Goal: Complete application form: Complete application form

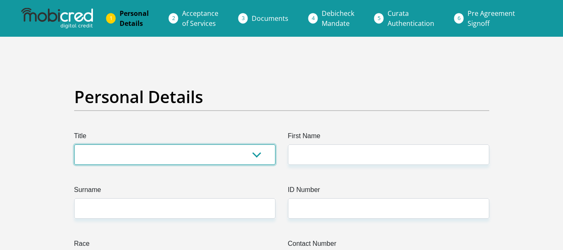
click at [175, 157] on select "Mr Ms Mrs Dr Other" at bounding box center [174, 154] width 201 height 20
select select "Ms"
click at [74, 144] on select "Mr Ms Mrs Dr Other" at bounding box center [174, 154] width 201 height 20
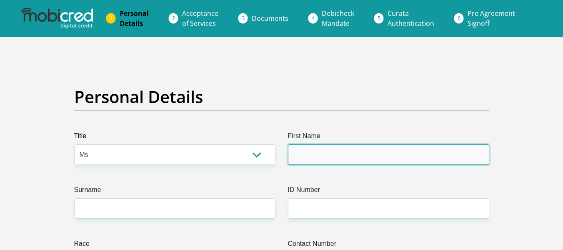
click at [323, 155] on input "First Name" at bounding box center [388, 154] width 201 height 20
type input "D"
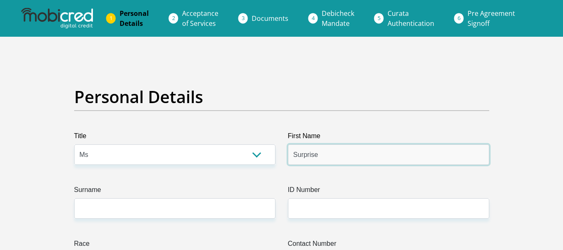
type input "Surprise"
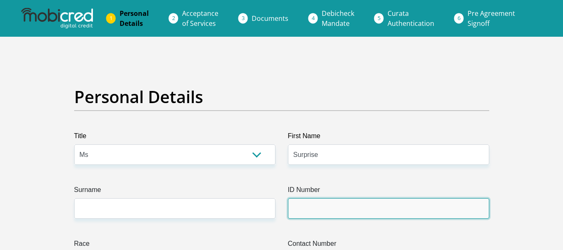
click at [308, 217] on input "ID Number" at bounding box center [388, 208] width 201 height 20
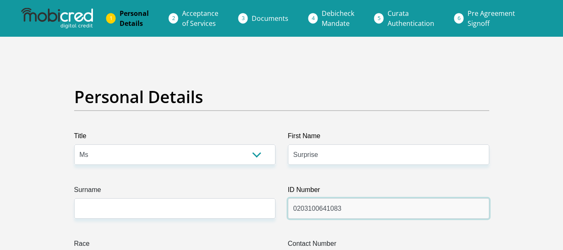
type input "0203100641083"
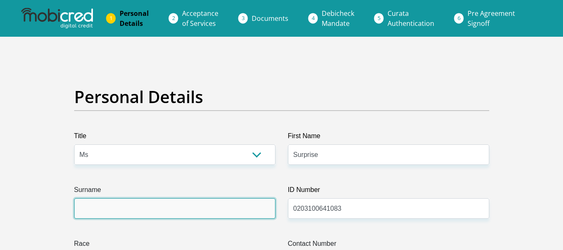
click at [170, 210] on input "Surname" at bounding box center [174, 208] width 201 height 20
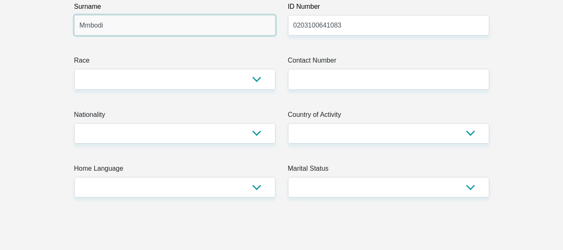
scroll to position [183, 0]
type input "Mmbodi"
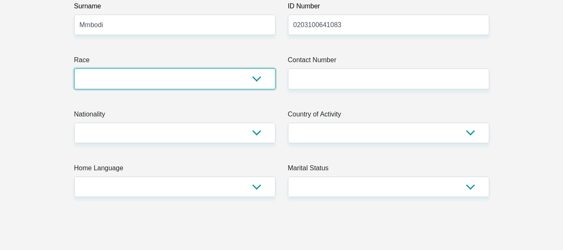
click at [258, 78] on select "Black Coloured Indian White Other" at bounding box center [174, 78] width 201 height 20
select select "1"
click at [74, 68] on select "Black Coloured Indian White Other" at bounding box center [174, 78] width 201 height 20
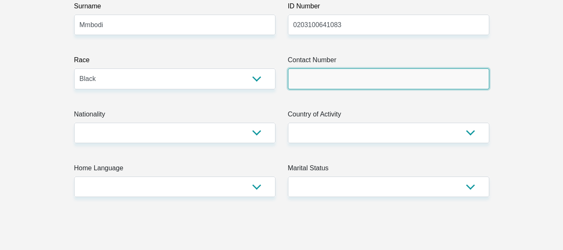
click at [373, 77] on input "Contact Number" at bounding box center [388, 78] width 201 height 20
type input "0763781015"
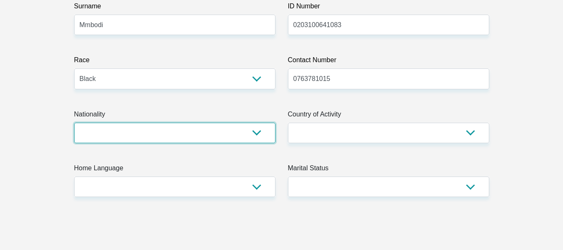
click at [258, 130] on select "South Africa Afghanistan Aland Islands Albania Algeria America Samoa American V…" at bounding box center [174, 132] width 201 height 20
select select "ZAF"
click at [74, 122] on select "South Africa Afghanistan Aland Islands Albania Algeria America Samoa American V…" at bounding box center [174, 132] width 201 height 20
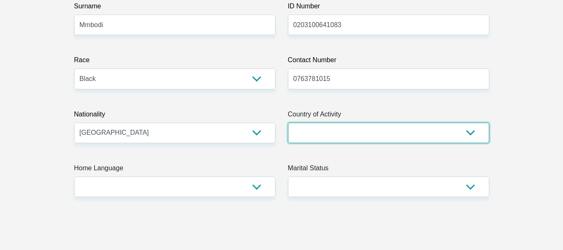
click at [465, 128] on select "South Africa Afghanistan Aland Islands Albania Algeria America Samoa American V…" at bounding box center [388, 132] width 201 height 20
select select "ZAF"
click at [288, 122] on select "South Africa Afghanistan Aland Islands Albania Algeria America Samoa American V…" at bounding box center [388, 132] width 201 height 20
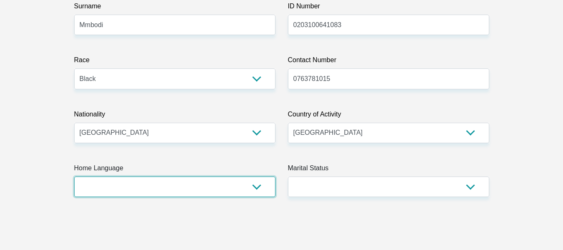
click at [252, 187] on select "Afrikaans English Sepedi South Ndebele Southern Sotho Swati Tsonga Tswana Venda…" at bounding box center [174, 186] width 201 height 20
select select "ven"
click at [74, 176] on select "Afrikaans English Sepedi South Ndebele Southern Sotho Swati Tsonga Tswana Venda…" at bounding box center [174, 186] width 201 height 20
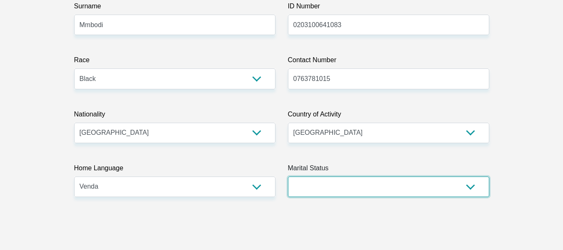
click at [472, 189] on select "Married ANC Single Divorced Widowed Married COP or Customary Law" at bounding box center [388, 186] width 201 height 20
select select "2"
click at [288, 176] on select "Married ANC Single Divorced Widowed Married COP or Customary Law" at bounding box center [388, 186] width 201 height 20
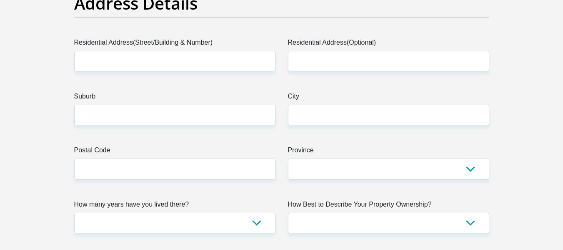
scroll to position [450, 0]
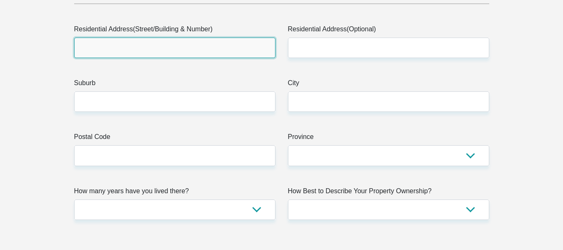
click at [127, 50] on input "Residential Address(Street/Building & Number)" at bounding box center [174, 47] width 201 height 20
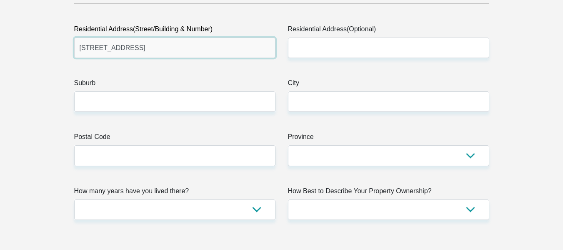
type input "32 Aberdeen street"
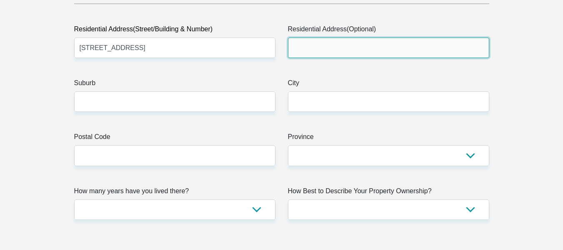
click at [337, 43] on input "Residential Address(Optional)" at bounding box center [388, 47] width 201 height 20
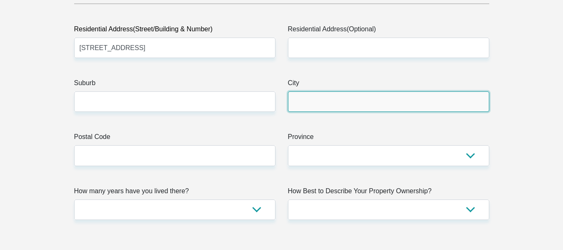
click at [307, 104] on input "City" at bounding box center [388, 101] width 201 height 20
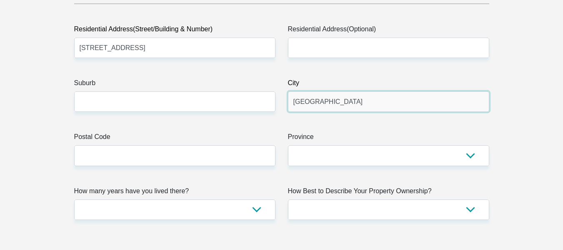
type input "johannesburg"
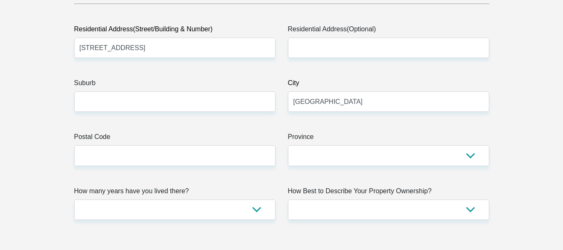
click at [326, 144] on label "Province" at bounding box center [388, 138] width 201 height 13
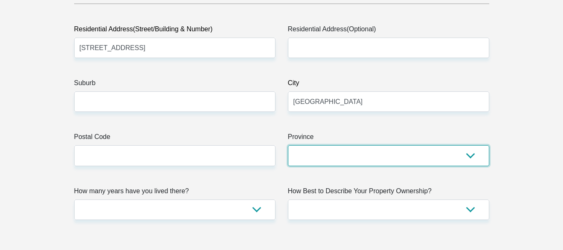
click at [326, 145] on select "Eastern Cape Free State Gauteng KwaZulu-Natal Limpopo Mpumalanga Northern Cape …" at bounding box center [388, 155] width 201 height 20
click at [474, 155] on select "Eastern Cape Free State Gauteng KwaZulu-Natal Limpopo Mpumalanga Northern Cape …" at bounding box center [388, 155] width 201 height 20
select select "Gauteng"
click at [288, 145] on select "Eastern Cape Free State Gauteng KwaZulu-Natal Limpopo Mpumalanga Northern Cape …" at bounding box center [388, 155] width 201 height 20
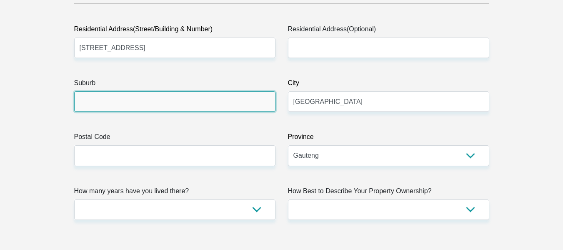
click at [108, 97] on input "Suburb" at bounding box center [174, 101] width 201 height 20
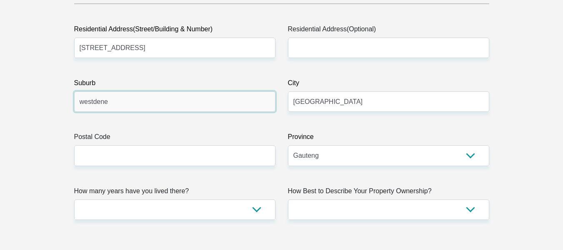
type input "westdene"
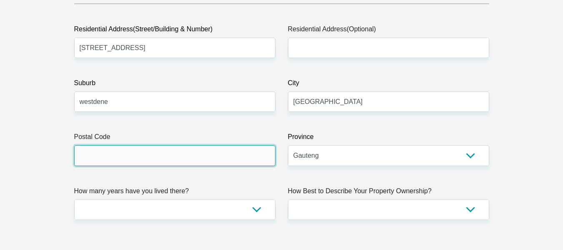
click at [92, 149] on input "Postal Code" at bounding box center [174, 155] width 201 height 20
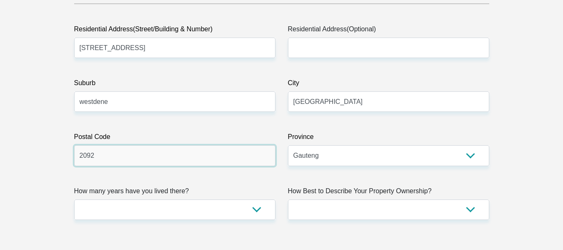
type input "2092"
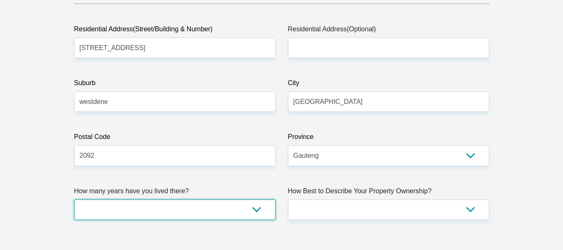
click at [254, 205] on select "less than 1 year 1-3 years 3-5 years 5+ years" at bounding box center [174, 209] width 201 height 20
select select "2"
click at [74, 199] on select "less than 1 year 1-3 years 3-5 years 5+ years" at bounding box center [174, 209] width 201 height 20
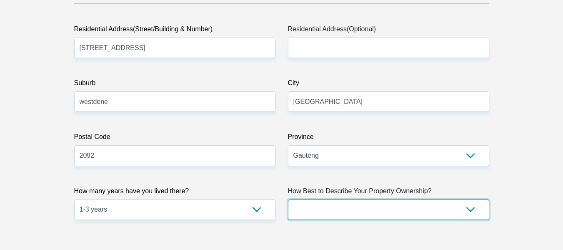
click at [471, 205] on select "Owned Rented Family Owned Company Dwelling" at bounding box center [388, 209] width 201 height 20
select select "Rented"
click at [288, 199] on select "Owned Rented Family Owned Company Dwelling" at bounding box center [388, 209] width 201 height 20
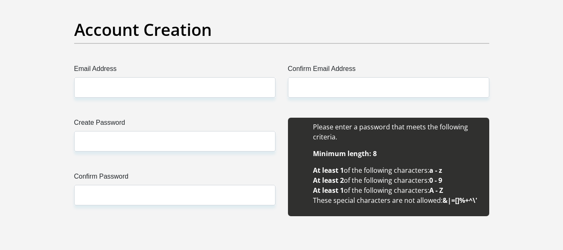
scroll to position [717, 0]
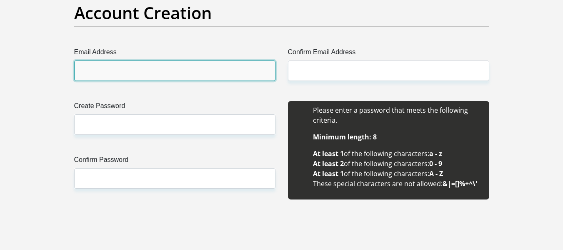
click at [106, 69] on input "Email Address" at bounding box center [174, 70] width 201 height 20
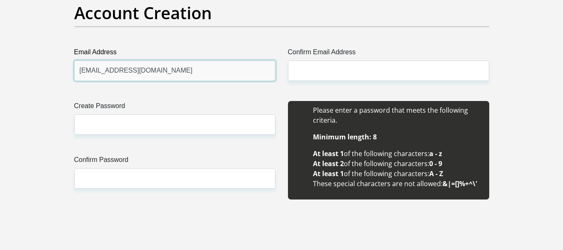
type input "surprisemmbodi@gmail.com"
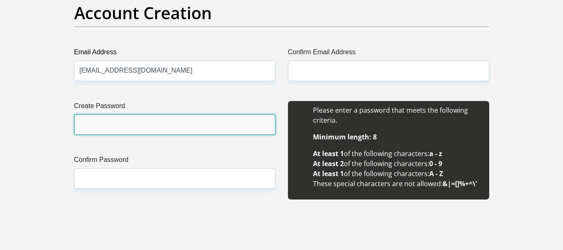
click at [132, 121] on input "Create Password" at bounding box center [174, 124] width 201 height 20
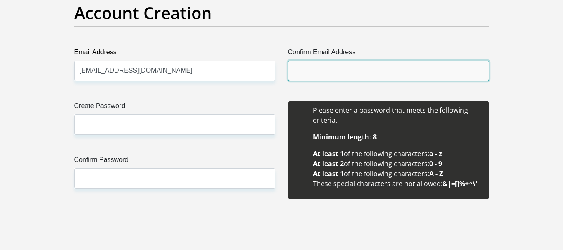
click at [300, 70] on input "Confirm Email Address" at bounding box center [388, 70] width 201 height 20
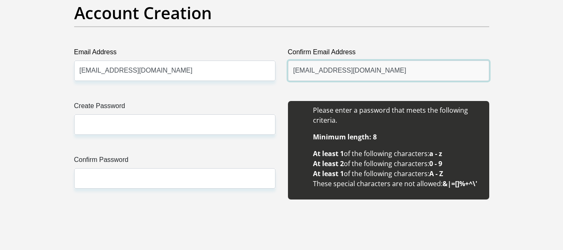
type input "surprisemmbodi@gmail.com"
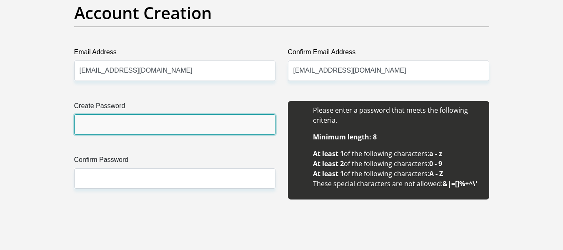
click at [162, 126] on input "Create Password" at bounding box center [174, 124] width 201 height 20
type input "Rise@2002"
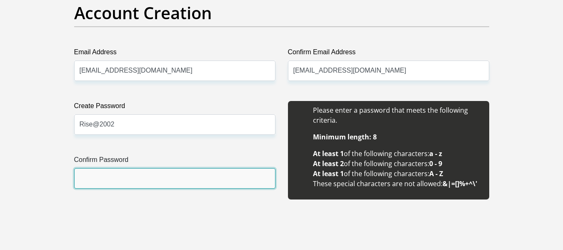
click at [122, 177] on input "Confirm Password" at bounding box center [174, 178] width 201 height 20
type input "Rise@2002"
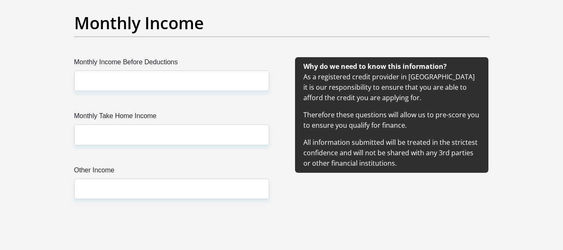
scroll to position [967, 0]
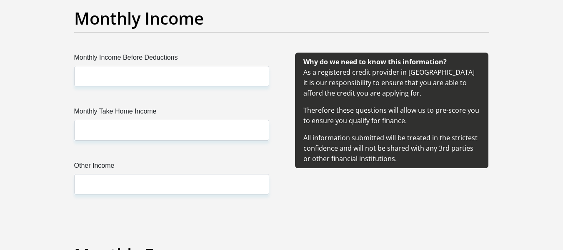
click at [134, 65] on label "Monthly Income Before Deductions" at bounding box center [171, 58] width 195 height 13
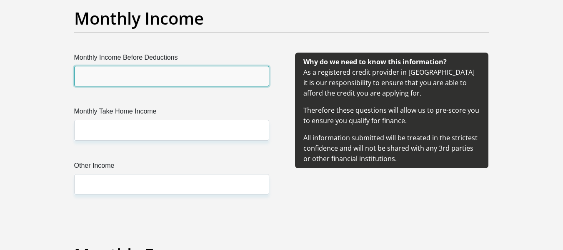
click at [134, 66] on input "Monthly Income Before Deductions" at bounding box center [171, 76] width 195 height 20
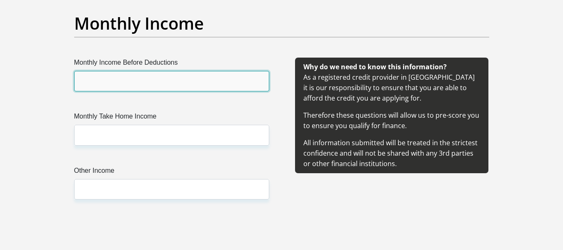
scroll to position [961, 0]
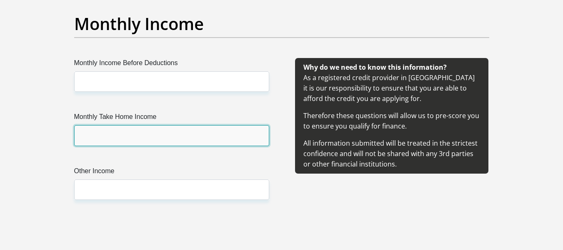
click at [195, 144] on input "Monthly Take Home Income" at bounding box center [171, 135] width 195 height 20
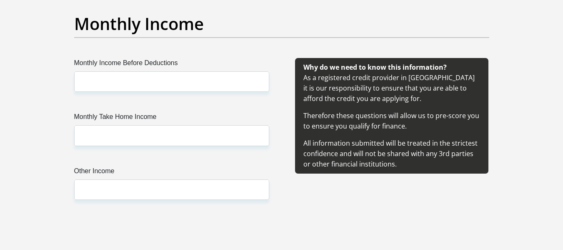
click at [148, 71] on label "Monthly Income Before Deductions" at bounding box center [171, 64] width 195 height 13
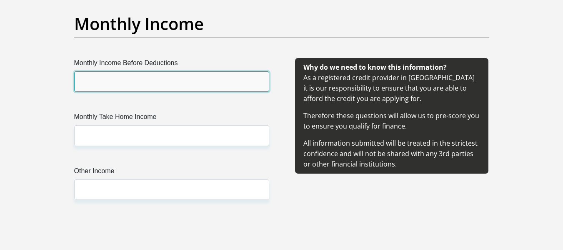
click at [148, 71] on input "Monthly Income Before Deductions" at bounding box center [171, 81] width 195 height 20
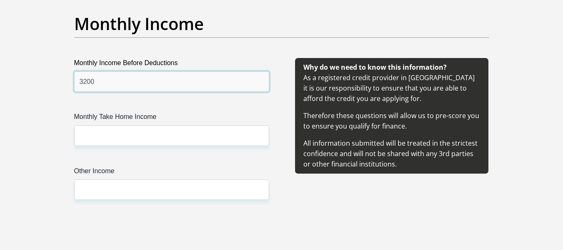
type input "3200"
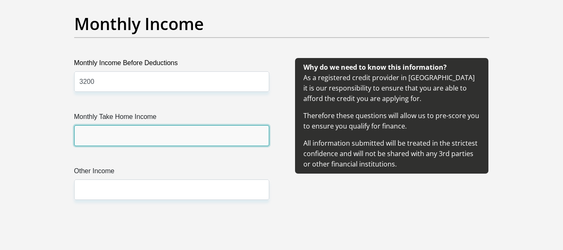
click at [92, 138] on input "Monthly Take Home Income" at bounding box center [171, 135] width 195 height 20
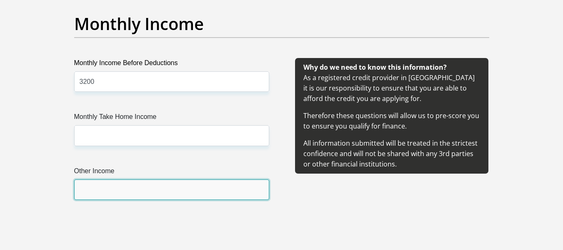
click at [89, 186] on input "Other Income" at bounding box center [171, 189] width 195 height 20
click at [92, 194] on input "Other Income" at bounding box center [171, 189] width 195 height 20
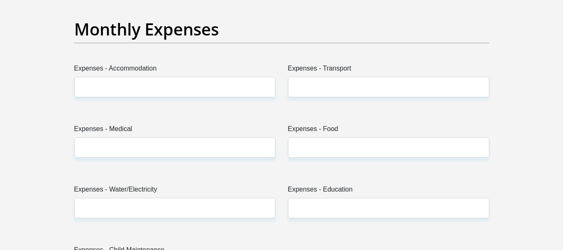
scroll to position [1194, 0]
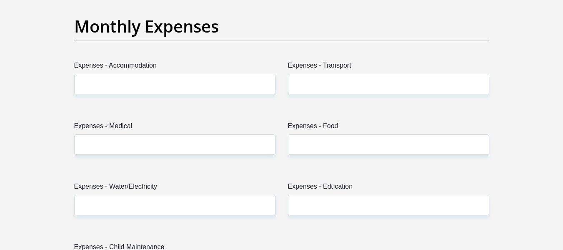
type input "1000"
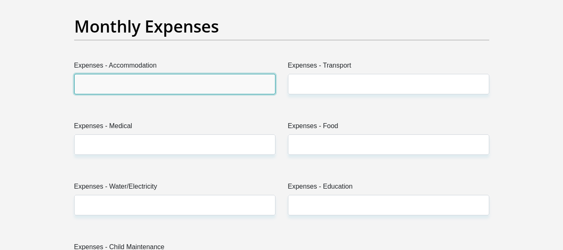
click at [235, 84] on input "Expenses - Accommodation" at bounding box center [174, 84] width 201 height 20
type input "0"
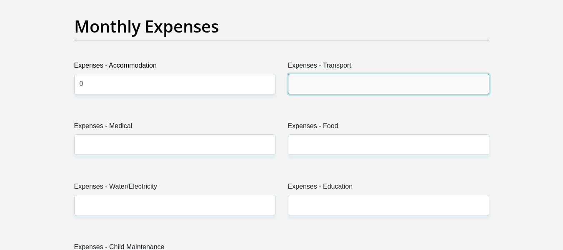
click at [304, 87] on input "Expenses - Transport" at bounding box center [388, 84] width 201 height 20
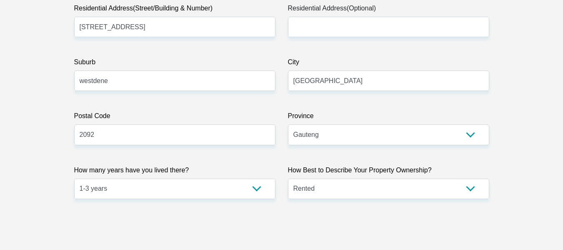
scroll to position [483, 0]
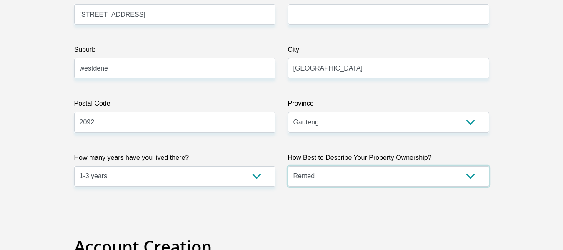
click at [471, 167] on select "Owned Rented Family Owned Company Dwelling" at bounding box center [388, 176] width 201 height 20
select select "parents"
click at [288, 166] on select "Owned Rented Family Owned Company Dwelling" at bounding box center [388, 176] width 201 height 20
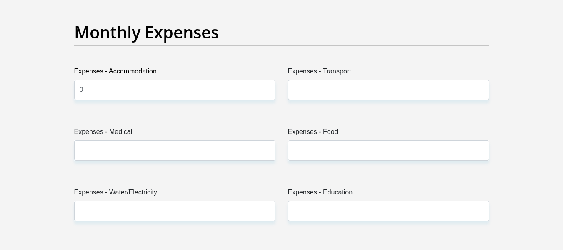
scroll to position [1200, 0]
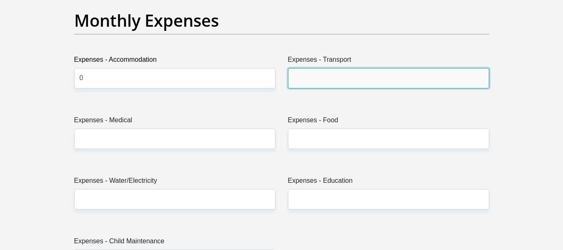
click at [354, 76] on input "Expenses - Transport" at bounding box center [388, 78] width 201 height 20
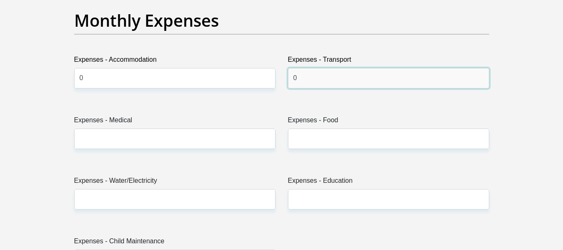
type input "0"
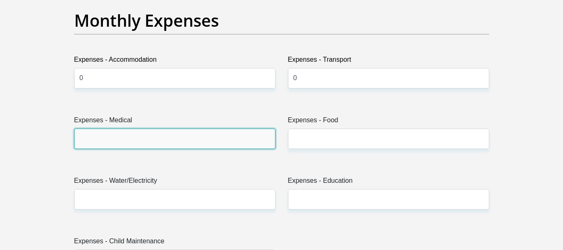
click at [201, 132] on input "Expenses - Medical" at bounding box center [174, 138] width 201 height 20
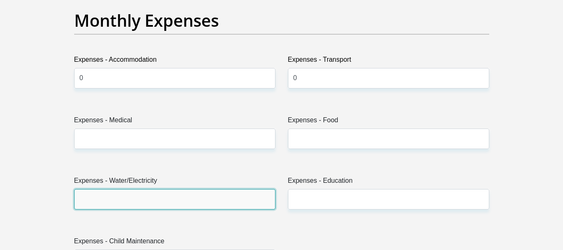
click at [168, 197] on input "Expenses - Water/Electricity" at bounding box center [174, 199] width 201 height 20
type input "0"
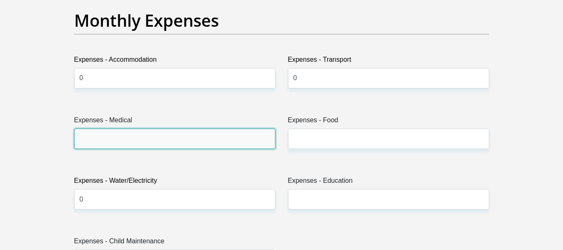
click at [138, 145] on input "Expenses - Medical" at bounding box center [174, 138] width 201 height 20
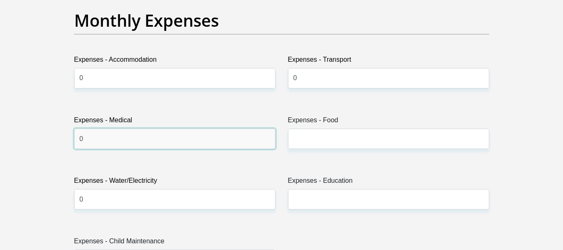
type input "0"
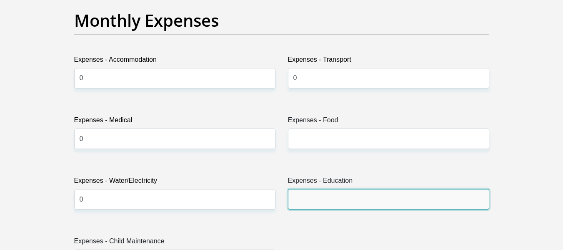
click at [306, 202] on input "Expenses - Education" at bounding box center [388, 199] width 201 height 20
type input "0"
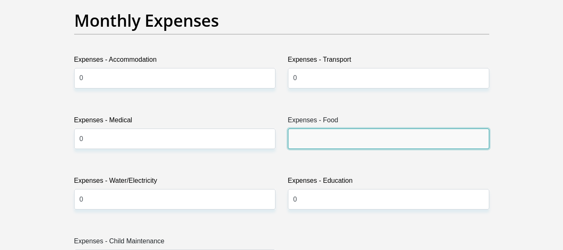
click at [329, 144] on input "Expenses - Food" at bounding box center [388, 138] width 201 height 20
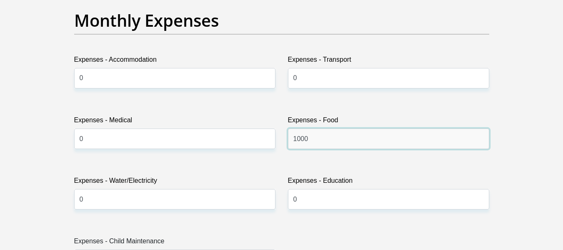
click at [435, 140] on input "1000" at bounding box center [388, 138] width 201 height 20
type input "1"
type input "9"
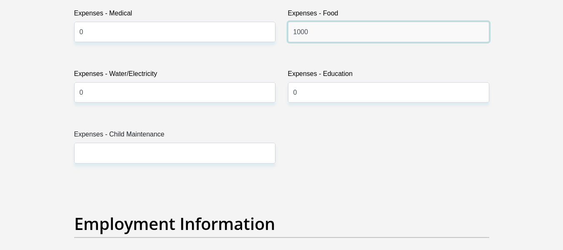
scroll to position [1317, 0]
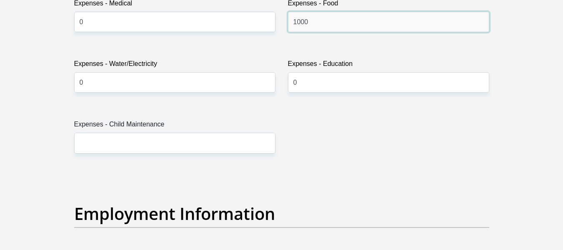
type input "1000"
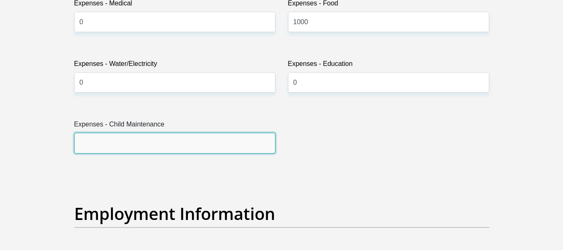
click at [197, 147] on input "Expenses - Child Maintenance" at bounding box center [174, 142] width 201 height 20
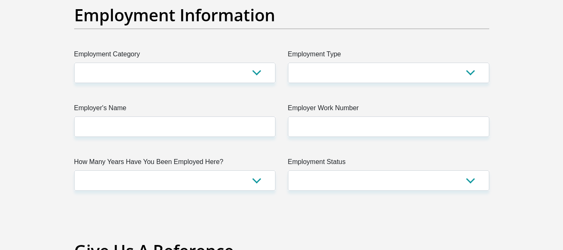
scroll to position [1517, 0]
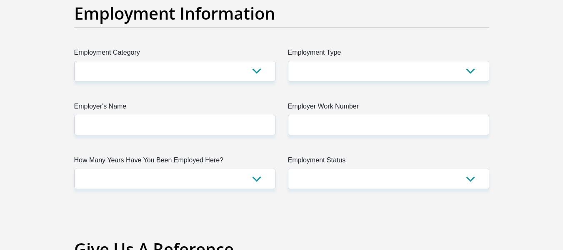
type input "0"
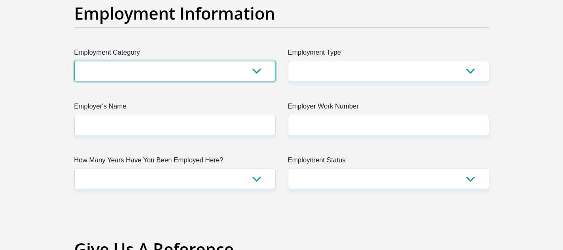
click at [257, 69] on select "AGRICULTURE ALCOHOL & TOBACCO CONSTRUCTION MATERIALS METALLURGY EQUIPMENT FOR R…" at bounding box center [174, 71] width 201 height 20
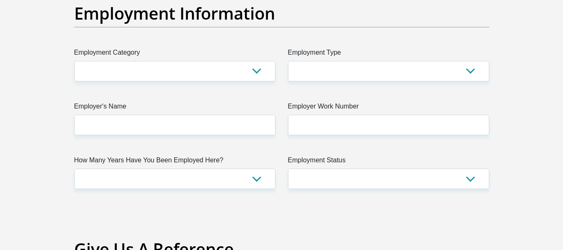
click at [358, 31] on div "Employment Information" at bounding box center [281, 25] width 427 height 44
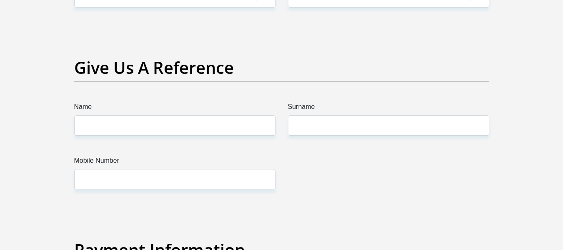
scroll to position [1700, 0]
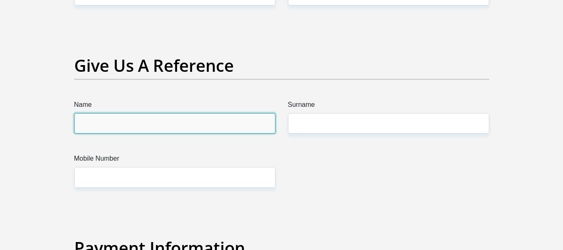
click at [167, 123] on input "Name" at bounding box center [174, 123] width 201 height 20
type input "r"
type input "precious"
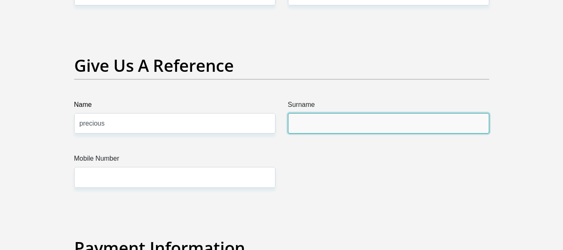
click at [296, 122] on input "Surname" at bounding box center [388, 123] width 201 height 20
type input "rambuda"
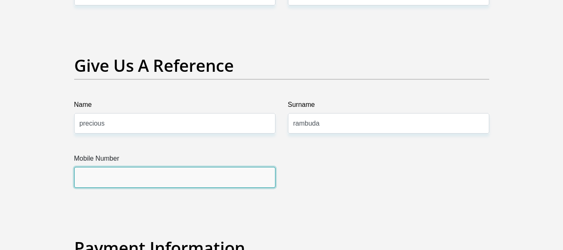
click at [140, 181] on input "Mobile Number" at bounding box center [174, 177] width 201 height 20
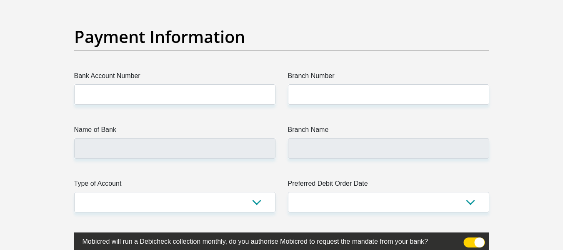
scroll to position [1917, 0]
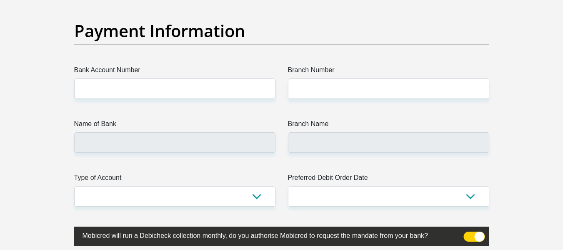
type input "0814750492"
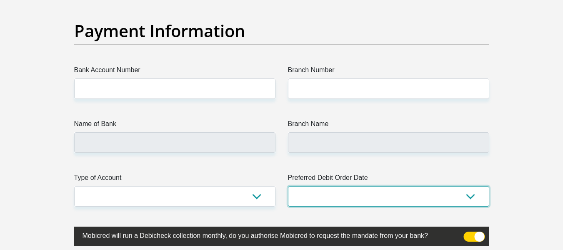
click at [470, 193] on select "1st 2nd 3rd 4th 5th 7th 18th 19th 20th 21st 22nd 23rd 24th 25th 26th 27th 28th …" at bounding box center [388, 196] width 201 height 20
select select "2"
click at [288, 186] on select "1st 2nd 3rd 4th 5th 7th 18th 19th 20th 21st 22nd 23rd 24th 25th 26th 27th 28th …" at bounding box center [388, 196] width 201 height 20
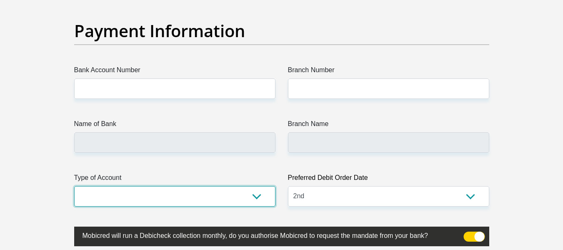
click at [256, 195] on select "Cheque Savings" at bounding box center [174, 196] width 201 height 20
select select "SAV"
click at [74, 186] on select "Cheque Savings" at bounding box center [174, 196] width 201 height 20
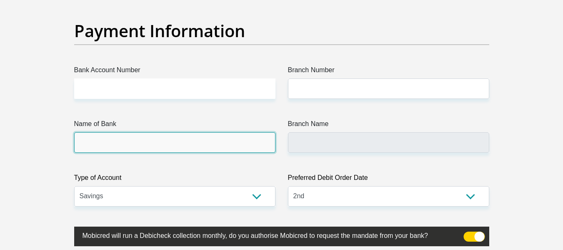
click at [202, 146] on input "Name of Bank" at bounding box center [174, 142] width 201 height 20
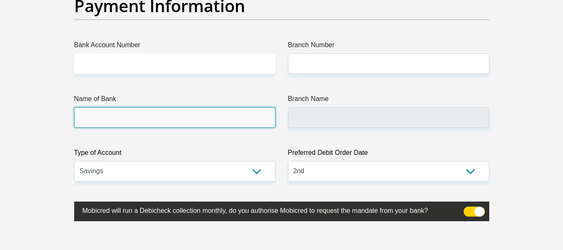
scroll to position [1935, 0]
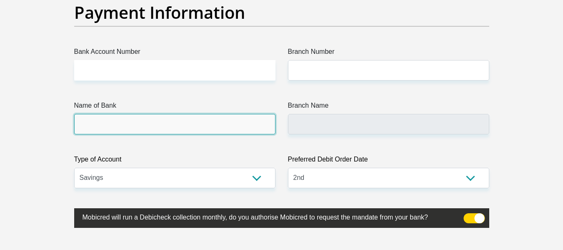
click at [180, 122] on input "Name of Bank" at bounding box center [174, 124] width 201 height 20
click at [142, 124] on input "Name of Bank" at bounding box center [174, 124] width 201 height 20
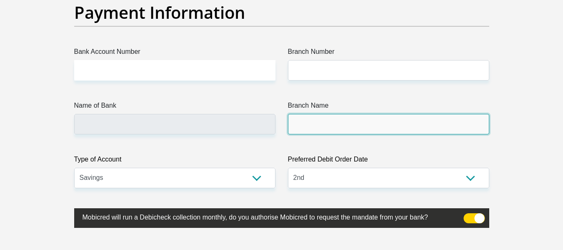
click at [322, 117] on input "Branch Name" at bounding box center [388, 124] width 201 height 20
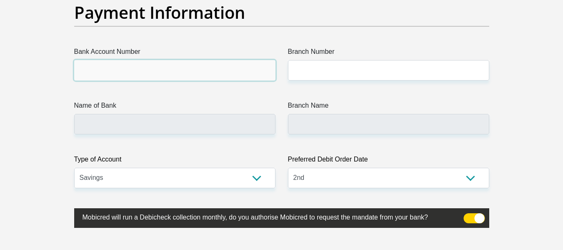
click at [216, 70] on input "Bank Account Number" at bounding box center [174, 70] width 201 height 20
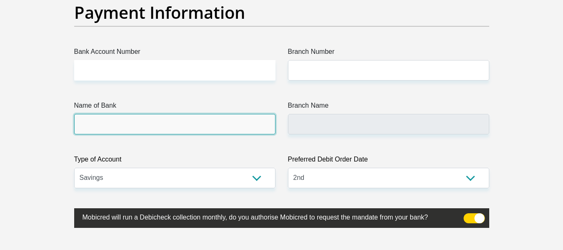
click at [168, 120] on input "Name of Bank" at bounding box center [174, 124] width 201 height 20
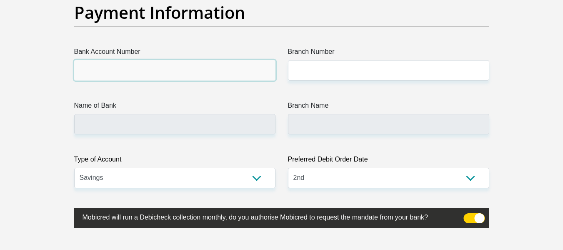
click at [154, 67] on input "Bank Account Number" at bounding box center [174, 70] width 201 height 20
type input "10233905004"
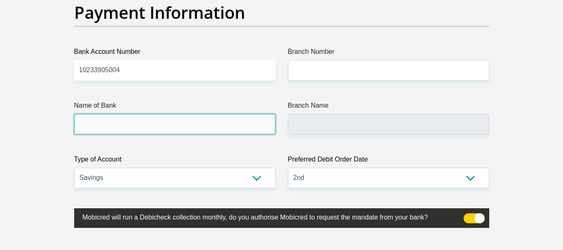
click at [167, 128] on input "Name of Bank" at bounding box center [174, 124] width 201 height 20
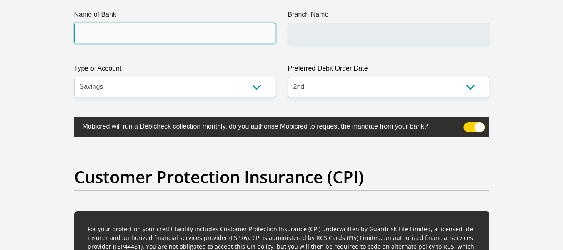
scroll to position [2020, 0]
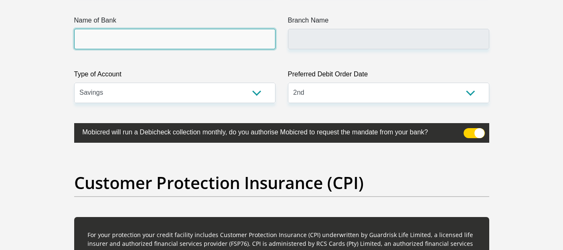
click at [220, 40] on input "Name of Bank" at bounding box center [174, 39] width 201 height 20
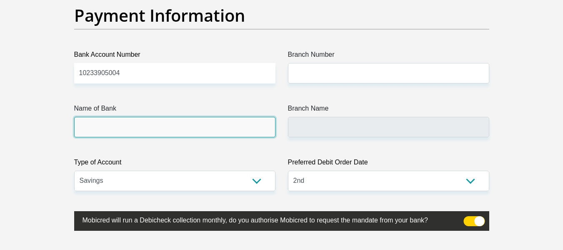
scroll to position [1920, 0]
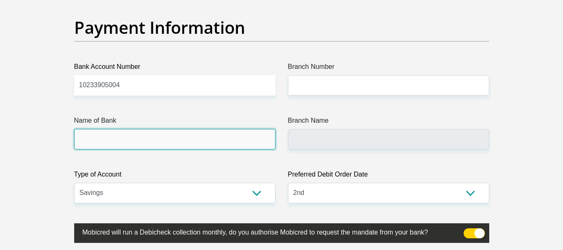
click at [230, 149] on input "Name of Bank" at bounding box center [174, 139] width 201 height 20
click at [206, 137] on input "Name of Bank" at bounding box center [174, 139] width 201 height 20
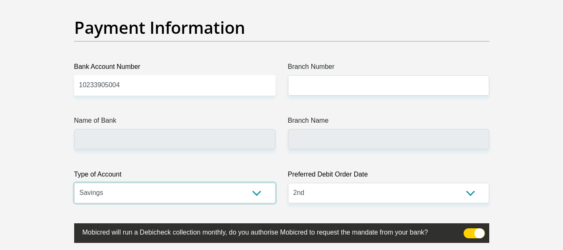
click at [260, 190] on select "Cheque Savings" at bounding box center [174, 192] width 201 height 20
click at [74, 182] on select "Cheque Savings" at bounding box center [174, 192] width 201 height 20
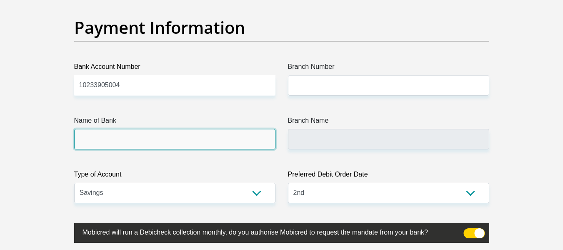
click at [235, 140] on input "Name of Bank" at bounding box center [174, 139] width 201 height 20
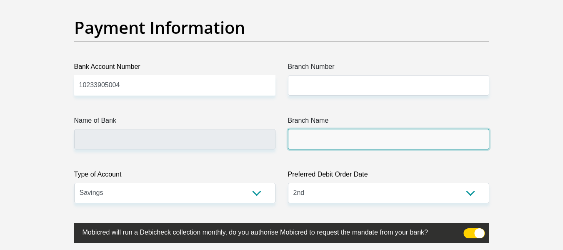
click at [337, 143] on input "Branch Name" at bounding box center [388, 139] width 201 height 20
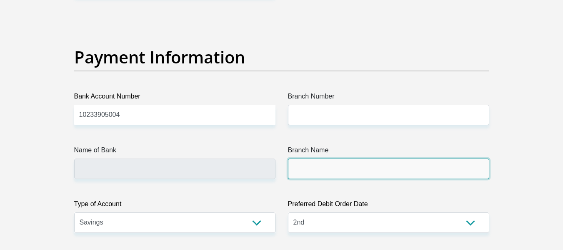
scroll to position [1916, 0]
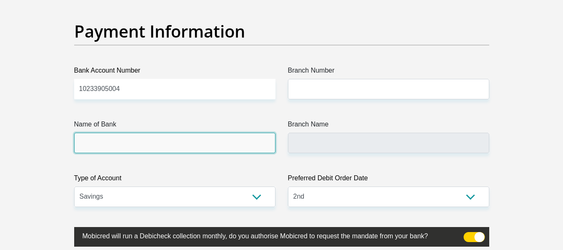
click at [259, 143] on input "Name of Bank" at bounding box center [174, 142] width 201 height 20
click at [245, 142] on input "Name of Bank" at bounding box center [174, 142] width 201 height 20
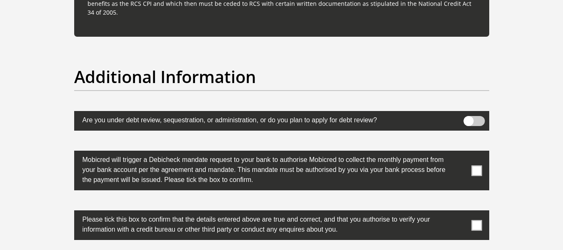
scroll to position [2566, 0]
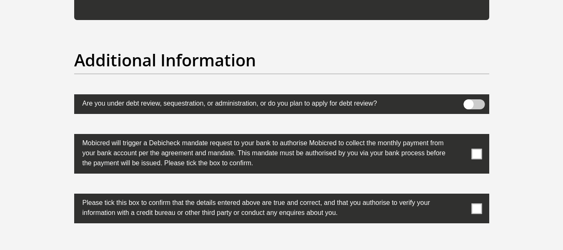
click at [478, 152] on span at bounding box center [476, 153] width 10 height 10
click at [460, 136] on input "checkbox" at bounding box center [460, 136] width 0 height 0
click at [478, 212] on span at bounding box center [476, 208] width 10 height 10
click at [460, 195] on input "checkbox" at bounding box center [460, 195] width 0 height 0
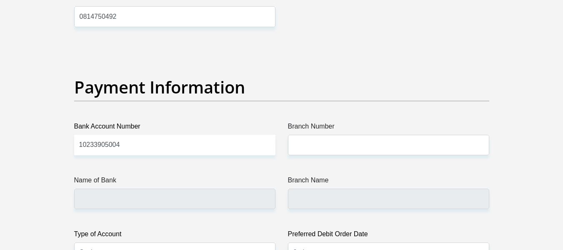
scroll to position [1844, 0]
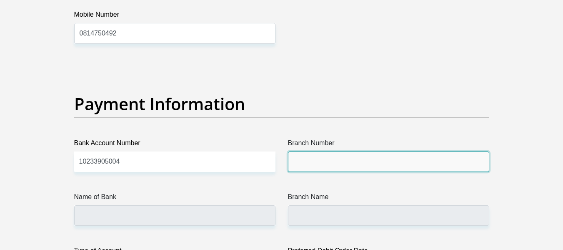
click at [381, 156] on input "Branch Number" at bounding box center [388, 161] width 201 height 20
type input "m"
type input "051001"
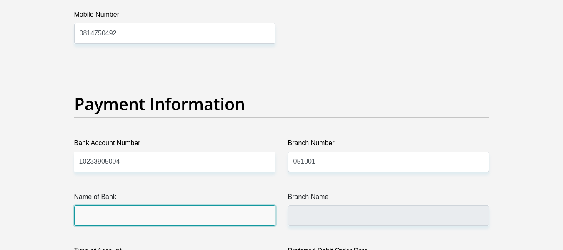
click at [232, 213] on input "Name of Bank" at bounding box center [174, 215] width 201 height 20
type input "STANDARD BANK"
type input "STANDARD BANK SOUTH AFRICA"
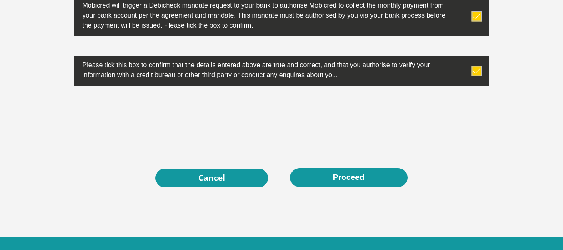
scroll to position [2720, 0]
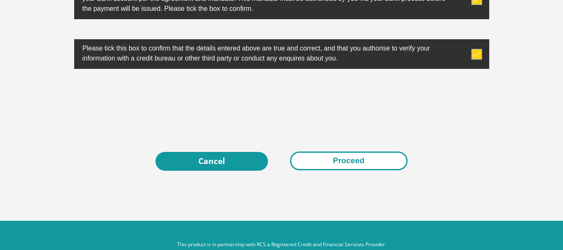
click at [339, 164] on button "Proceed" at bounding box center [348, 160] width 117 height 19
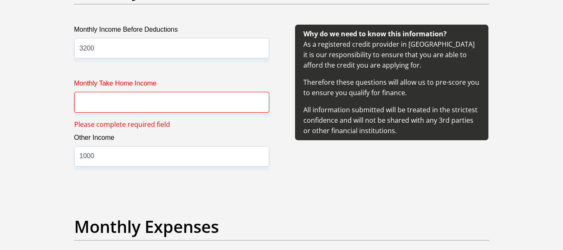
scroll to position [989, 0]
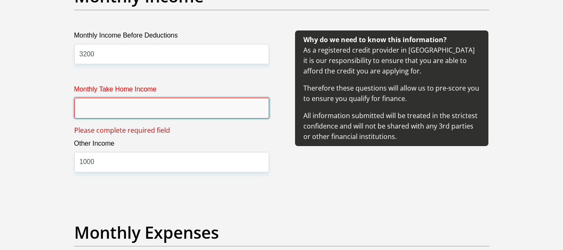
click at [205, 108] on input "Monthly Take Home Income" at bounding box center [171, 107] width 195 height 20
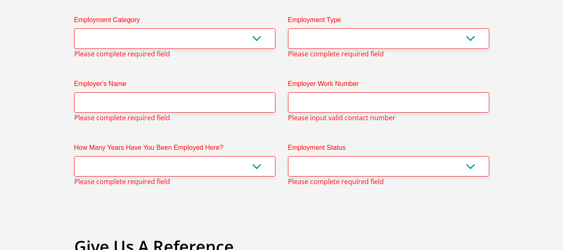
scroll to position [1555, 0]
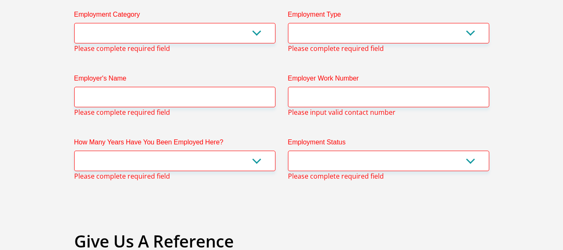
type input "3200"
click at [248, 32] on select "AGRICULTURE ALCOHOL & TOBACCO CONSTRUCTION MATERIALS METALLURGY EQUIPMENT FOR R…" at bounding box center [174, 33] width 201 height 20
click at [475, 34] on select "College/Lecturer Craft Seller Creative Driver Executive Farmer Forces - Non Com…" at bounding box center [388, 33] width 201 height 20
select select "Unknown/Other"
click at [288, 23] on select "College/Lecturer Craft Seller Creative Driver Executive Farmer Forces - Non Com…" at bounding box center [388, 33] width 201 height 20
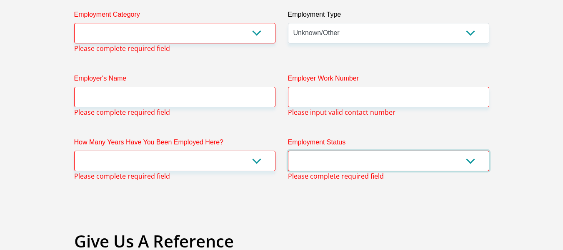
click at [472, 155] on select "Permanent/Full-time Part-time/Casual Contract Worker Self-Employed Housewife Re…" at bounding box center [388, 160] width 201 height 20
select select "7"
click at [288, 150] on select "Permanent/Full-time Part-time/Casual Contract Worker Self-Employed Housewife Re…" at bounding box center [388, 160] width 201 height 20
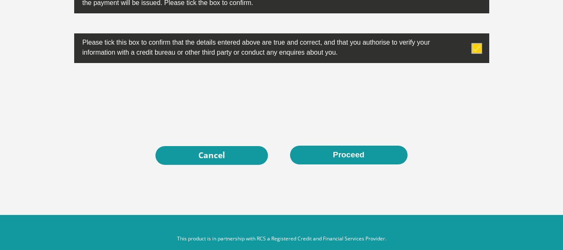
scroll to position [2770, 0]
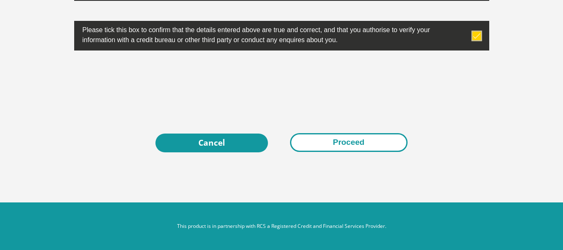
click at [347, 141] on button "Proceed" at bounding box center [348, 142] width 117 height 19
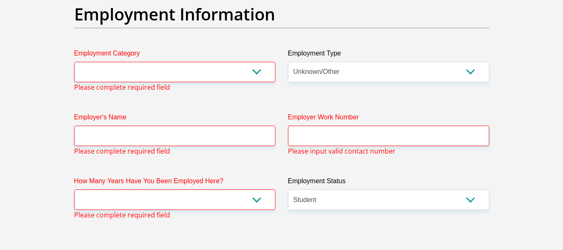
scroll to position [1523, 0]
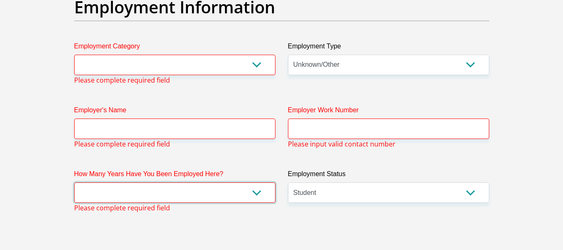
click at [254, 183] on select "less than 1 year 1-3 years 3-5 years 5+ years" at bounding box center [174, 192] width 201 height 20
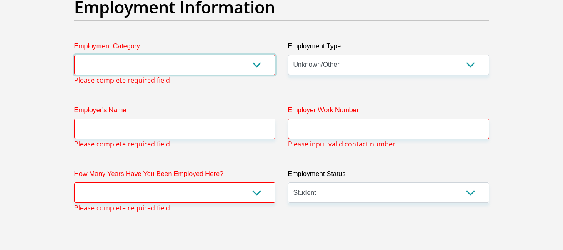
click at [256, 63] on select "AGRICULTURE ALCOHOL & TOBACCO CONSTRUCTION MATERIALS METALLURGY EQUIPMENT FOR R…" at bounding box center [174, 65] width 201 height 20
select select "76"
click at [74, 55] on select "AGRICULTURE ALCOHOL & TOBACCO CONSTRUCTION MATERIALS METALLURGY EQUIPMENT FOR R…" at bounding box center [174, 65] width 201 height 20
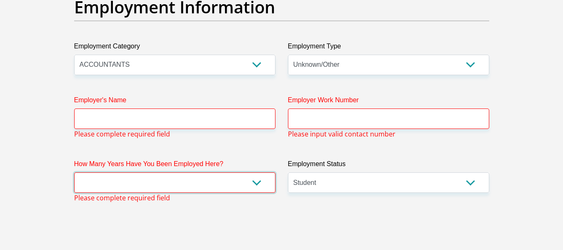
click at [258, 178] on select "less than 1 year 1-3 years 3-5 years 5+ years" at bounding box center [174, 182] width 201 height 20
click at [74, 172] on select "less than 1 year 1-3 years 3-5 years 5+ years" at bounding box center [174, 182] width 201 height 20
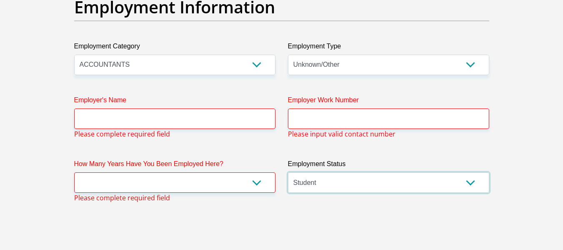
click at [471, 182] on select "Permanent/Full-time Part-time/Casual Contract Worker Self-Employed Housewife Re…" at bounding box center [388, 182] width 201 height 20
click at [288, 172] on select "Permanent/Full-time Part-time/Casual Contract Worker Self-Employed Housewife Re…" at bounding box center [388, 182] width 201 height 20
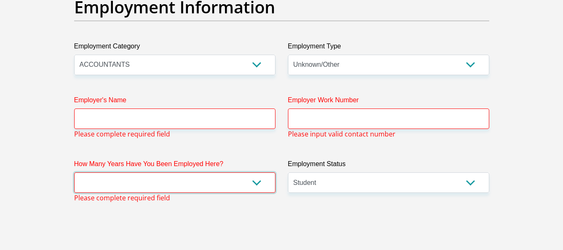
click at [263, 182] on select "less than 1 year 1-3 years 3-5 years 5+ years" at bounding box center [174, 182] width 201 height 20
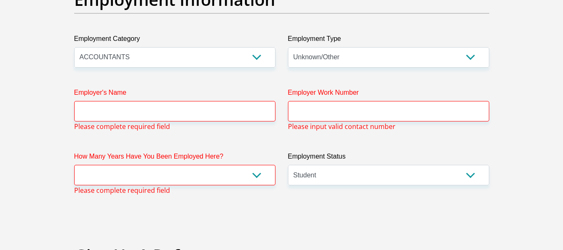
scroll to position [1529, 0]
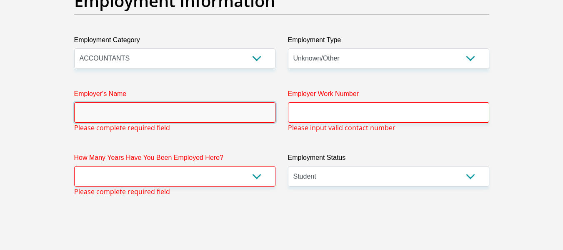
click at [232, 115] on input "Employer's Name" at bounding box center [174, 112] width 201 height 20
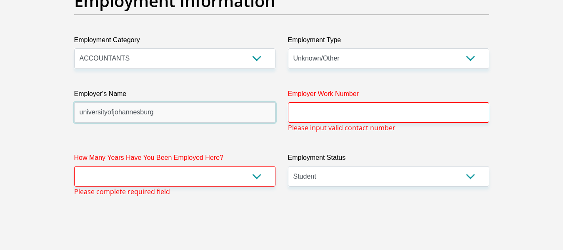
click at [108, 112] on input "universityofjohannesburg" at bounding box center [174, 112] width 201 height 20
click at [108, 113] on input "universityofjohannesburg" at bounding box center [174, 112] width 201 height 20
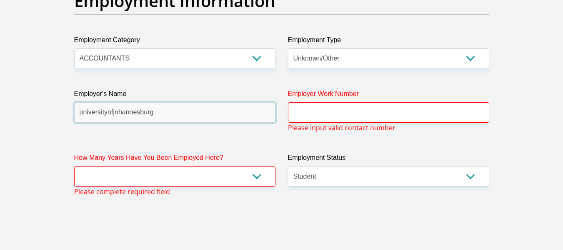
click at [113, 113] on input "universityofjohannesburg" at bounding box center [174, 112] width 201 height 20
type input "universityofjohannesburg"
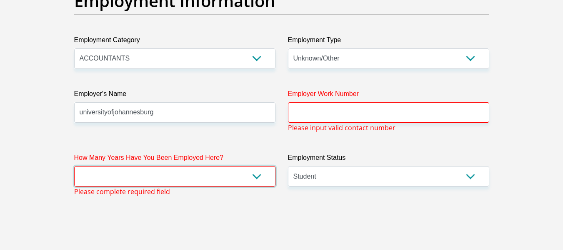
click at [258, 175] on select "less than 1 year 1-3 years 3-5 years 5+ years" at bounding box center [174, 176] width 201 height 20
select select "24"
click at [74, 166] on select "less than 1 year 1-3 years 3-5 years 5+ years" at bounding box center [174, 176] width 201 height 20
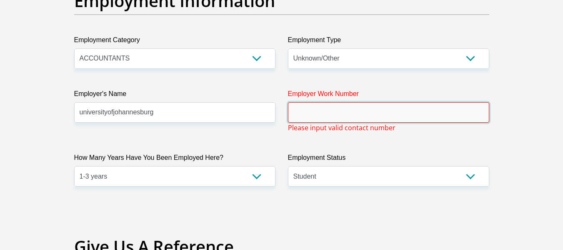
click at [392, 112] on input "Employer Work Number" at bounding box center [388, 112] width 201 height 20
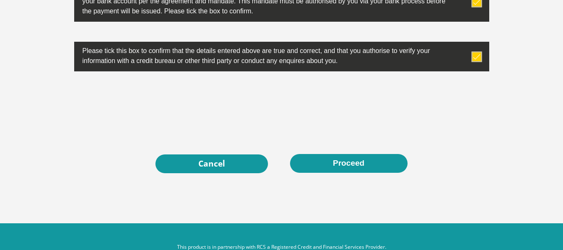
scroll to position [2740, 0]
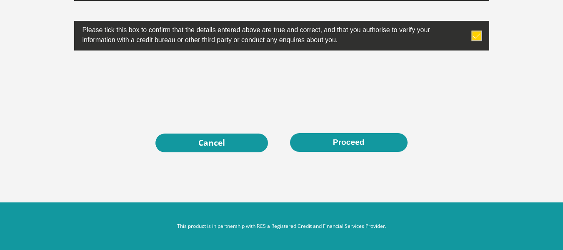
type input "0115593156"
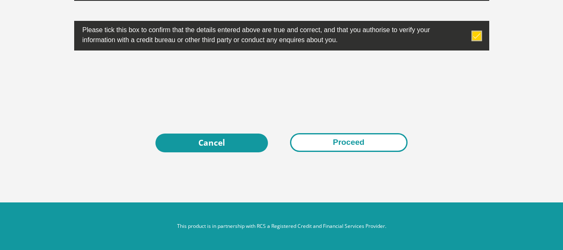
click at [353, 145] on button "Proceed" at bounding box center [348, 142] width 117 height 19
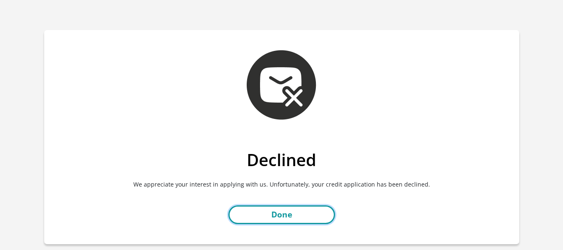
click at [291, 209] on link "Done" at bounding box center [281, 214] width 107 height 19
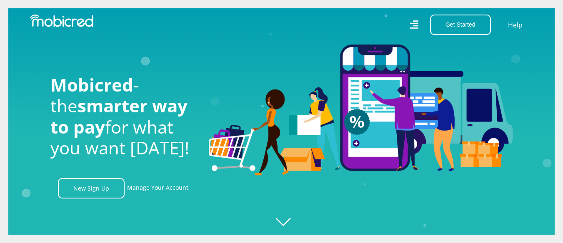
scroll to position [0, 237]
